Goal: Information Seeking & Learning: Learn about a topic

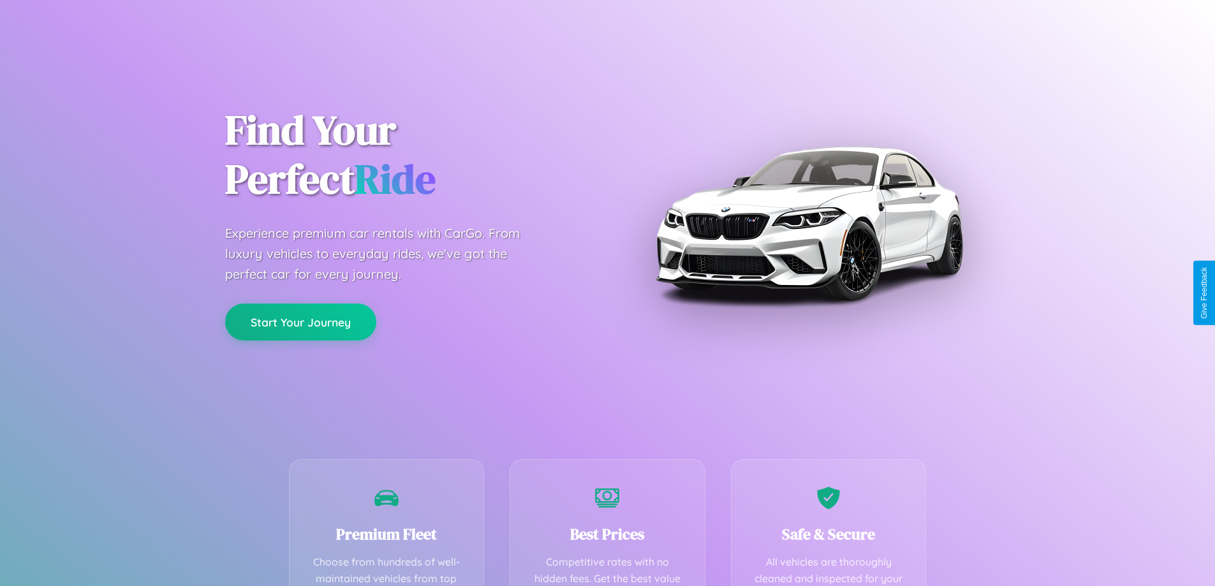
scroll to position [372, 0]
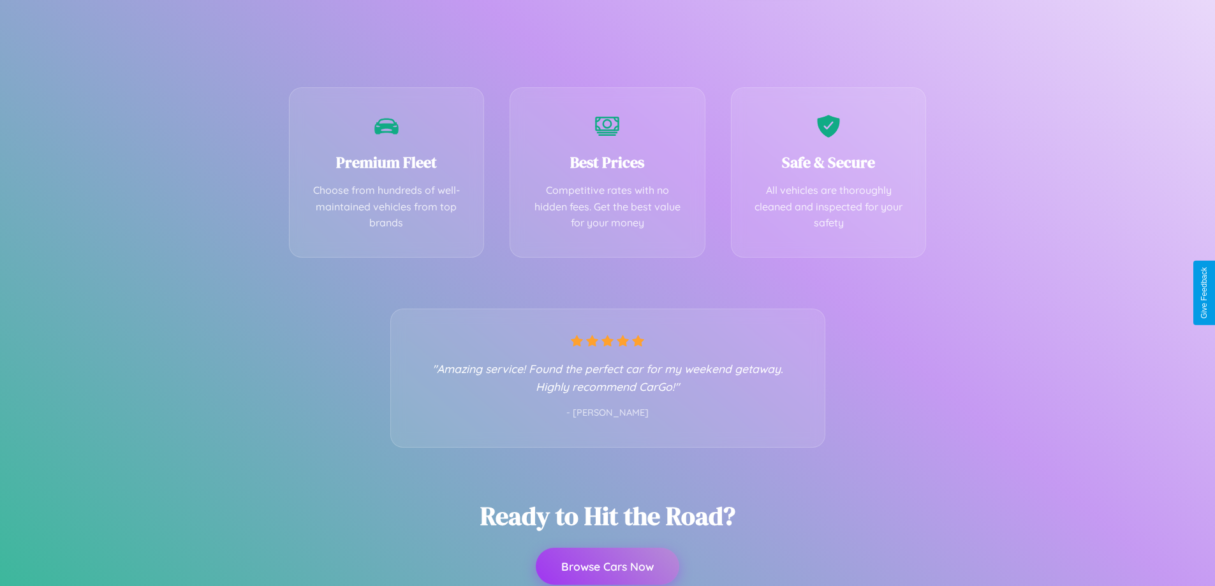
click at [607, 566] on button "Browse Cars Now" at bounding box center [607, 566] width 143 height 37
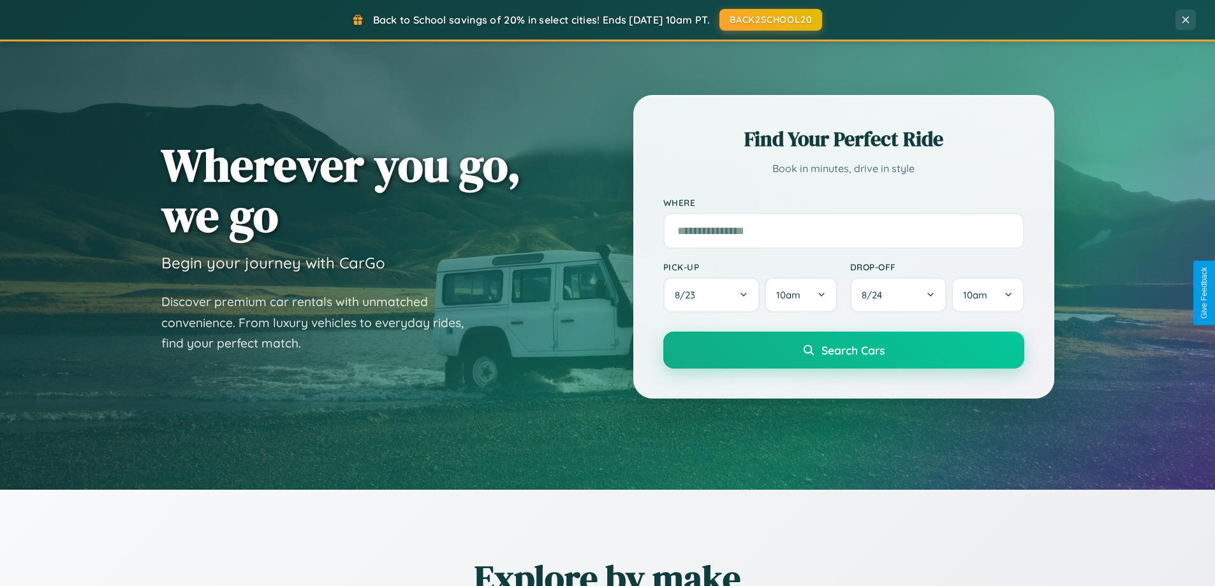
scroll to position [2454, 0]
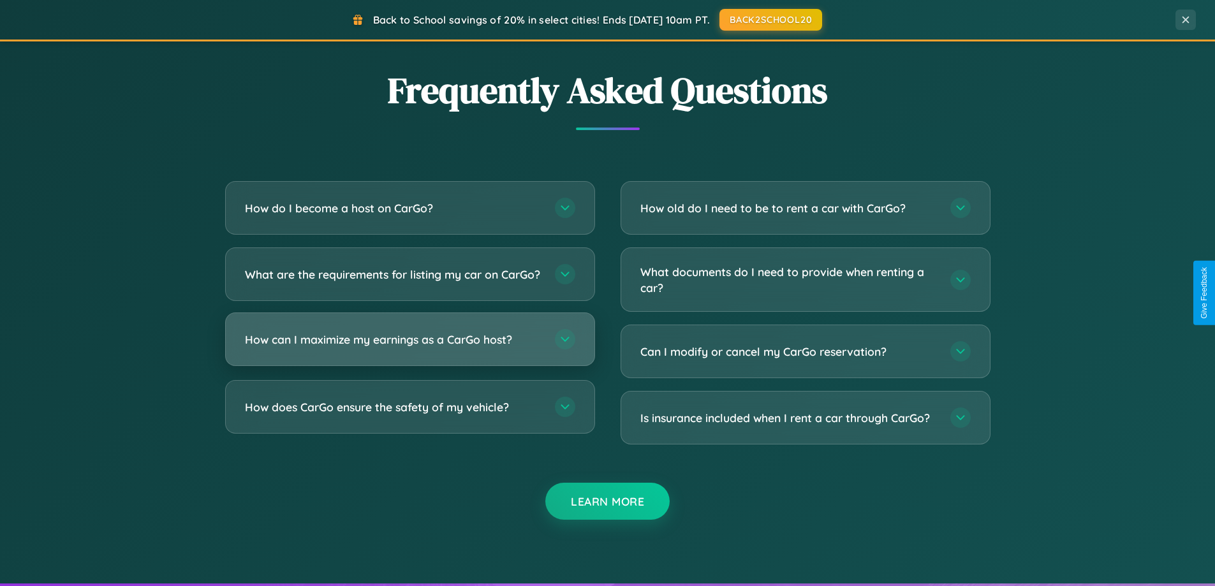
click at [409, 348] on h3 "How can I maximize my earnings as a CarGo host?" at bounding box center [393, 340] width 297 height 16
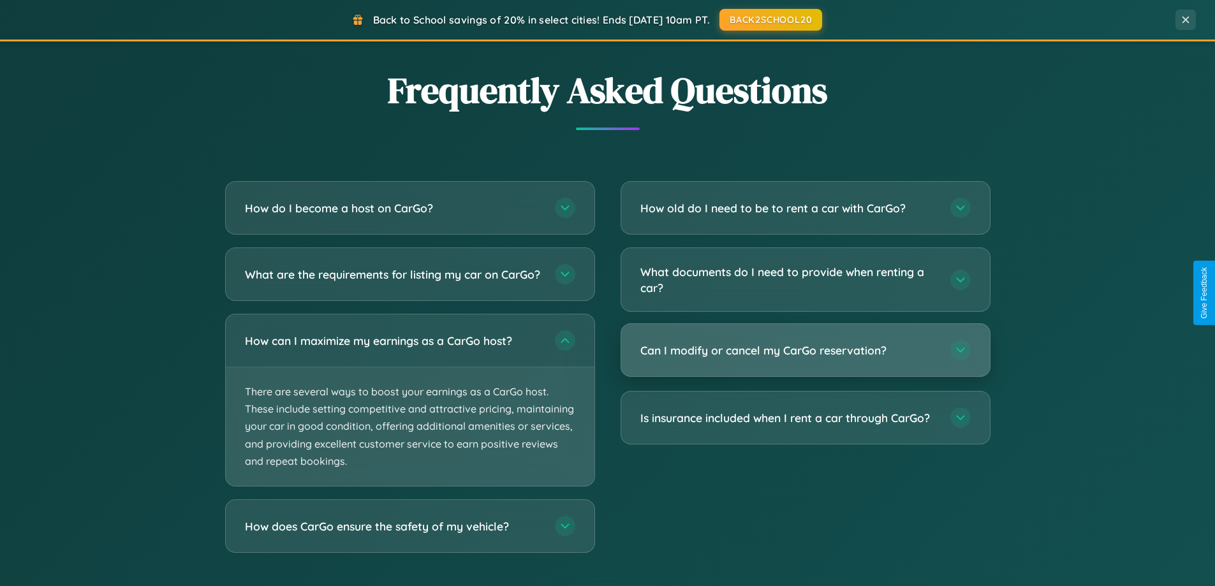
click at [805, 351] on h3 "Can I modify or cancel my CarGo reservation?" at bounding box center [788, 350] width 297 height 16
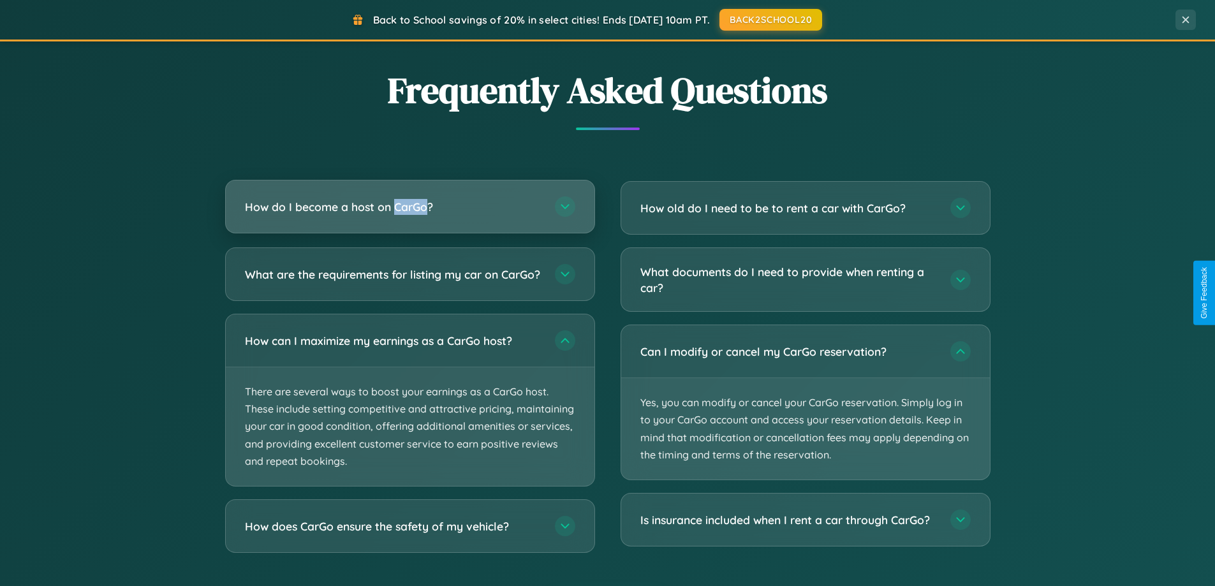
click at [409, 207] on h3 "How do I become a host on CarGo?" at bounding box center [393, 207] width 297 height 16
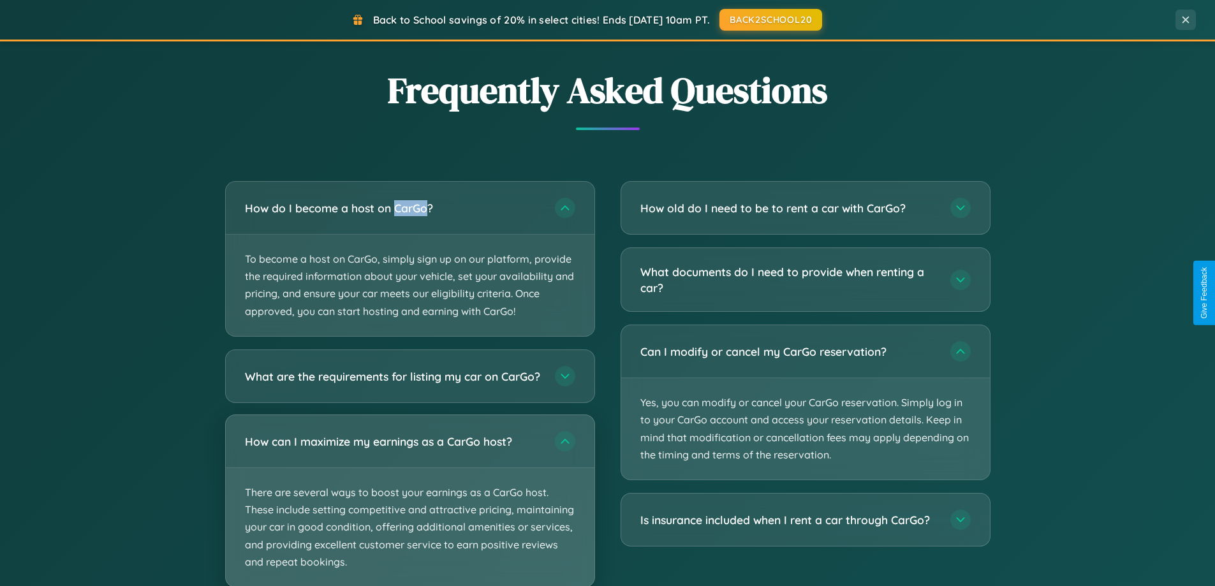
click at [409, 506] on p "There are several ways to boost your earnings as a CarGo host. These include se…" at bounding box center [410, 527] width 369 height 119
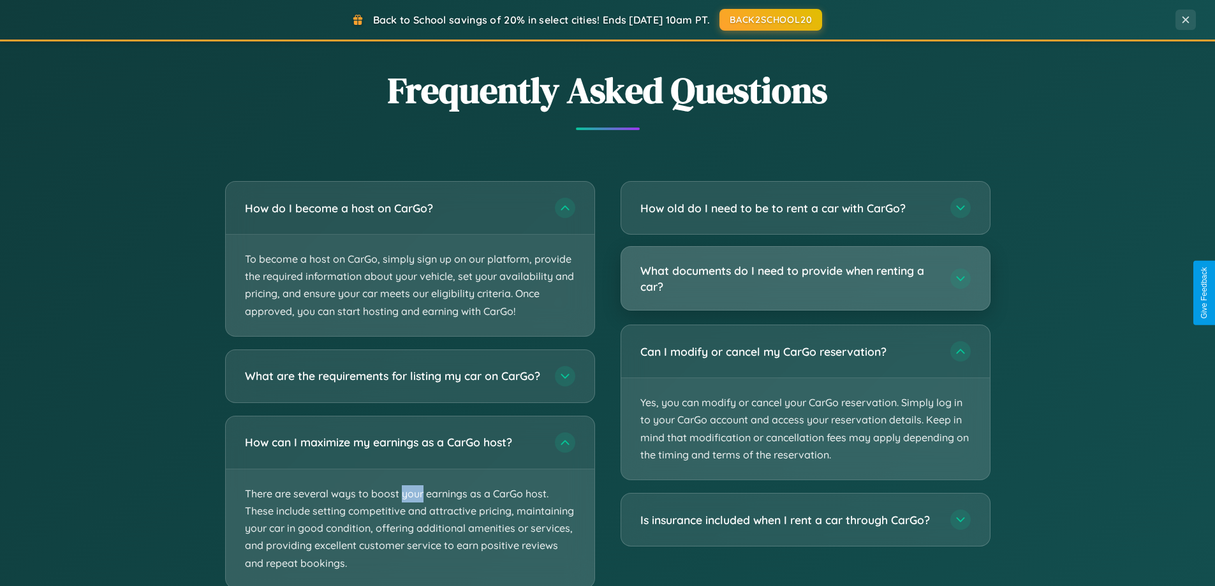
click at [805, 279] on h3 "What documents do I need to provide when renting a car?" at bounding box center [788, 278] width 297 height 31
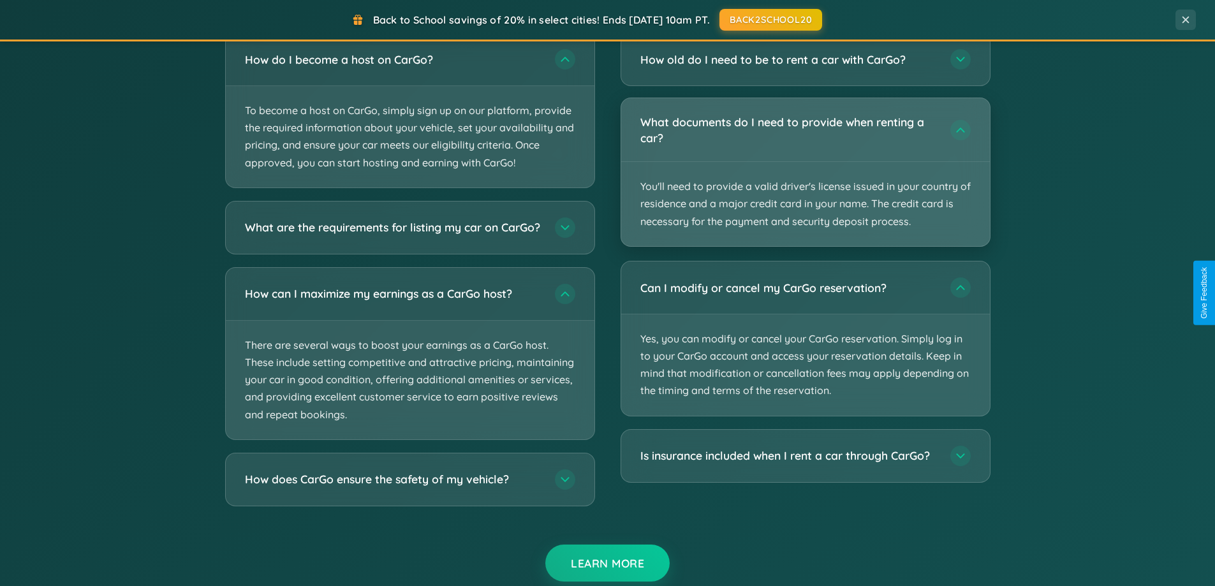
scroll to position [2304, 0]
